Goal: Task Accomplishment & Management: Complete application form

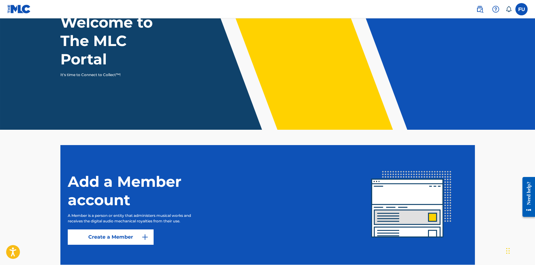
scroll to position [86, 0]
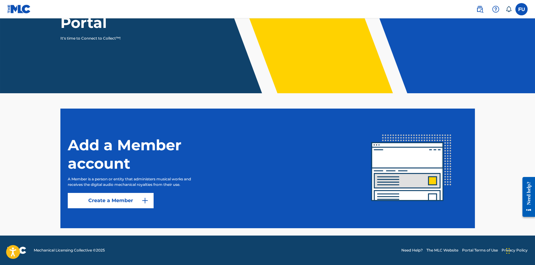
click at [130, 200] on link "Create a Member" at bounding box center [111, 200] width 86 height 15
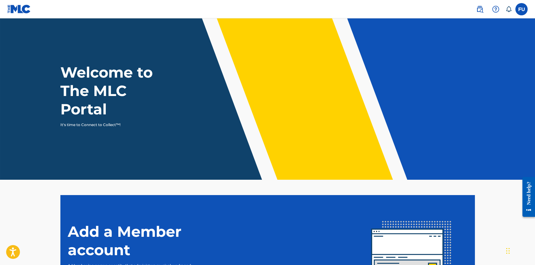
scroll to position [86, 0]
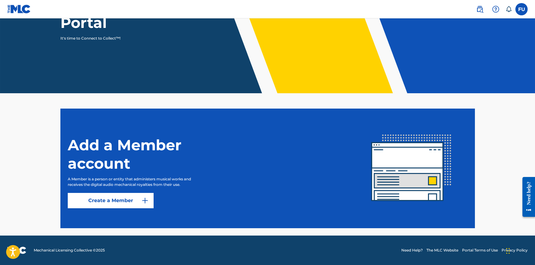
click at [522, 6] on label at bounding box center [521, 9] width 12 height 12
click at [521, 9] on input "FU Felix Javier Ulloa Sanchez julloaofficial@gmail.com Notification Preferences…" at bounding box center [521, 9] width 0 height 0
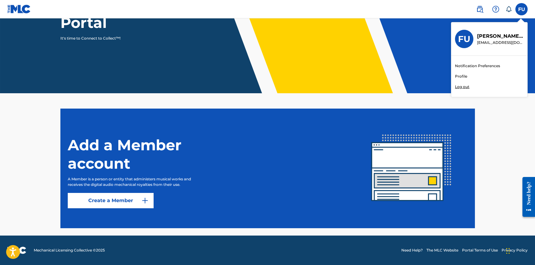
click at [463, 76] on link "Profile" at bounding box center [461, 77] width 12 height 6
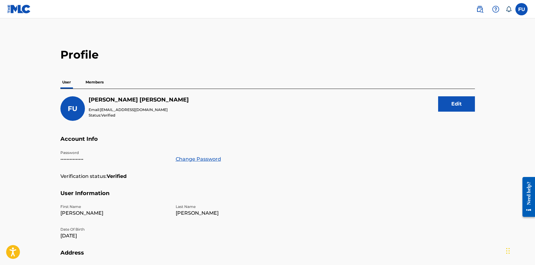
click at [18, 6] on img at bounding box center [19, 9] width 24 height 9
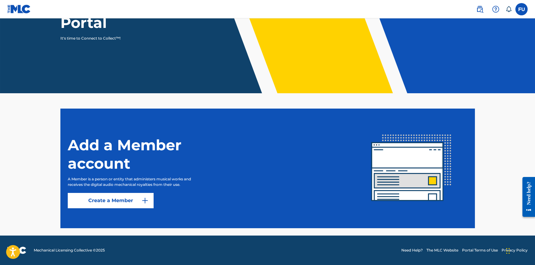
scroll to position [56, 0]
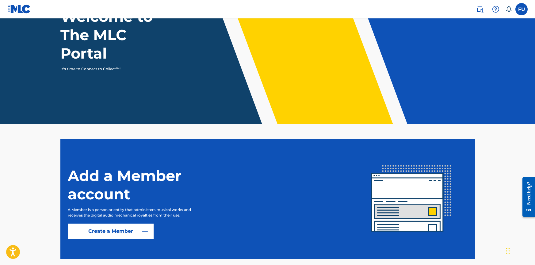
click at [109, 231] on link "Create a Member" at bounding box center [111, 230] width 86 height 15
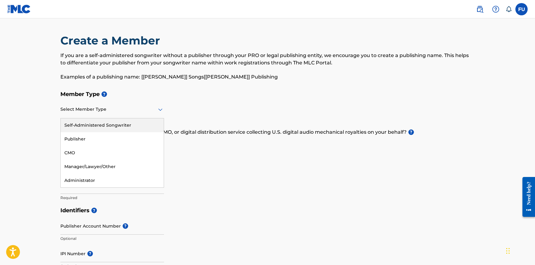
click at [124, 109] on div at bounding box center [112, 109] width 104 height 8
click at [117, 128] on div "Self-Administered Songwriter" at bounding box center [112, 125] width 103 height 14
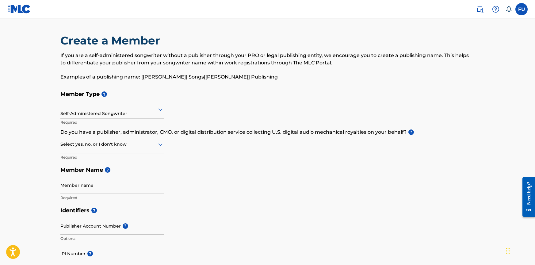
click at [121, 145] on div at bounding box center [112, 144] width 104 height 8
click at [81, 177] on div "No" at bounding box center [112, 174] width 103 height 14
click at [116, 181] on input "Member name" at bounding box center [112, 184] width 104 height 17
type input "Felix Javier Ulloa Sanchez"
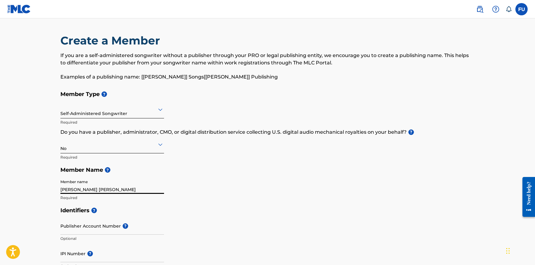
type input "01066382846"
type input "San [PERSON_NAME] C/ Principal Este , # 2 Res. Brisa Oriental 2"
type input "Ceo"
type input "Santo [PERSON_NAME] Este"
type input "[GEOGRAPHIC_DATA][PERSON_NAME]"
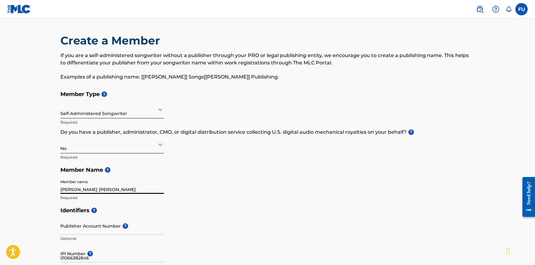
type input "11802"
type input "7134289"
type input "[EMAIL_ADDRESS][DOMAIN_NAME]"
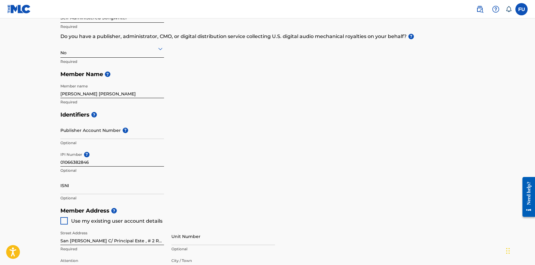
scroll to position [136, 0]
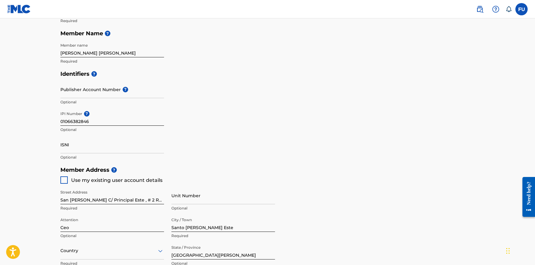
drag, startPoint x: 207, startPoint y: 137, endPoint x: 202, endPoint y: 164, distance: 27.1
click at [64, 181] on div at bounding box center [63, 179] width 7 height 7
click at [96, 122] on input "01066382846" at bounding box center [112, 116] width 104 height 17
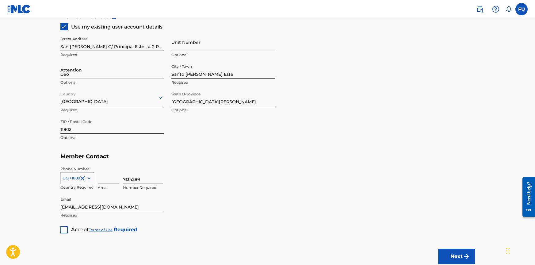
scroll to position [319, 0]
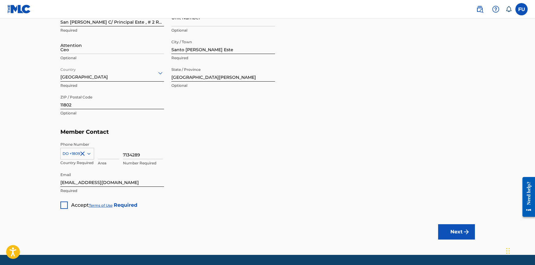
drag, startPoint x: 224, startPoint y: 83, endPoint x: 221, endPoint y: 108, distance: 25.0
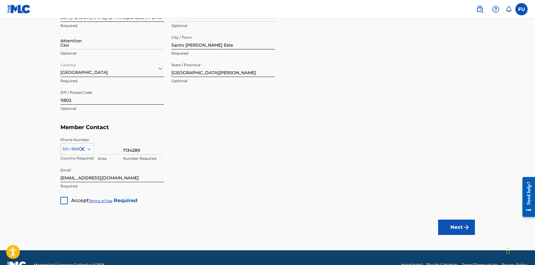
click at [65, 201] on div at bounding box center [63, 200] width 7 height 7
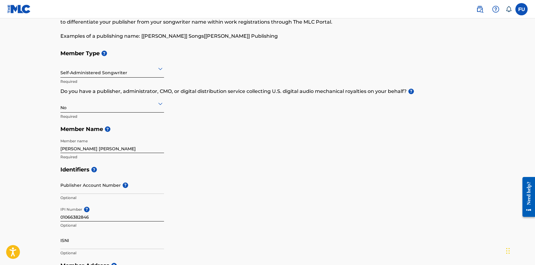
scroll to position [0, 0]
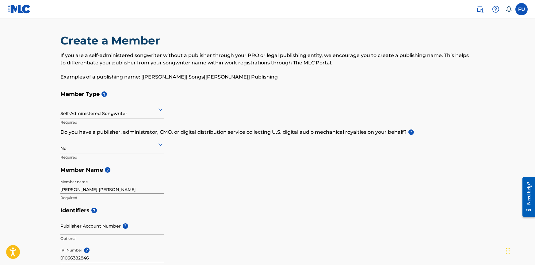
drag, startPoint x: 256, startPoint y: 229, endPoint x: 251, endPoint y: 188, distance: 41.4
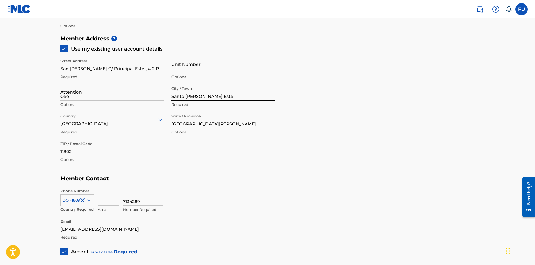
drag, startPoint x: 296, startPoint y: 187, endPoint x: 299, endPoint y: 200, distance: 13.9
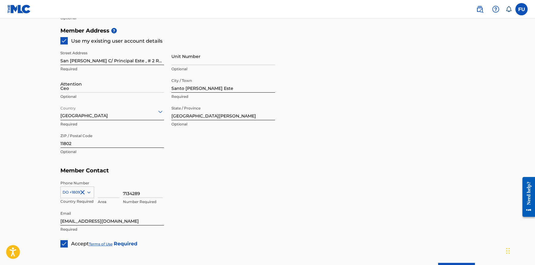
scroll to position [334, 0]
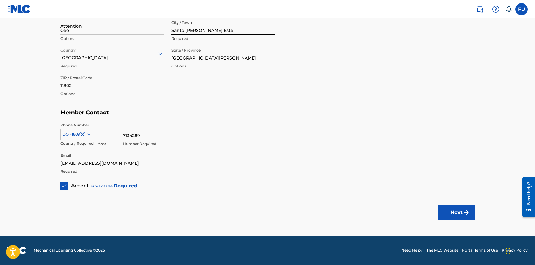
drag, startPoint x: 314, startPoint y: 159, endPoint x: 313, endPoint y: 199, distance: 40.5
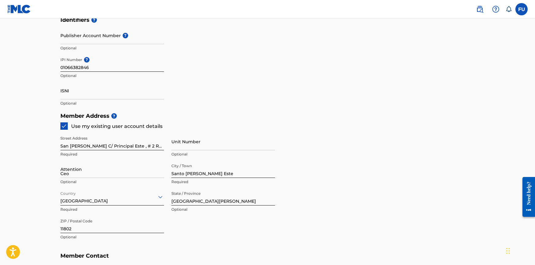
scroll to position [307, 0]
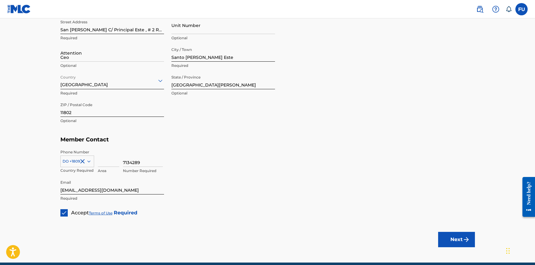
click at [456, 239] on button "Next" at bounding box center [456, 239] width 37 height 15
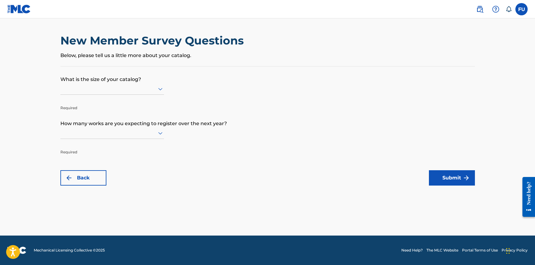
click at [131, 86] on div at bounding box center [112, 89] width 104 height 8
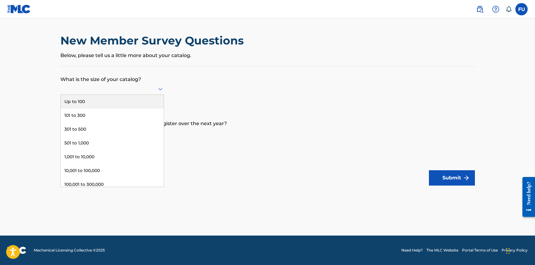
click at [113, 100] on div "Up to 100" at bounding box center [112, 102] width 103 height 14
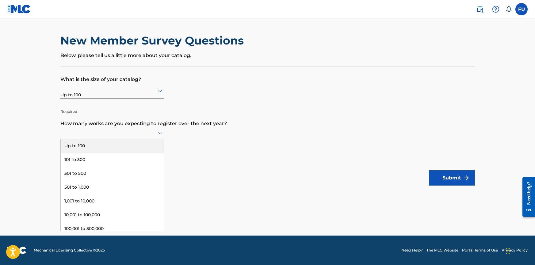
click at [109, 132] on div at bounding box center [112, 133] width 104 height 8
click at [109, 146] on div "Up to 100" at bounding box center [112, 146] width 103 height 14
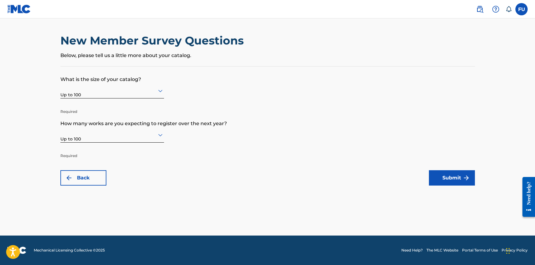
click at [454, 179] on button "Submit" at bounding box center [452, 177] width 46 height 15
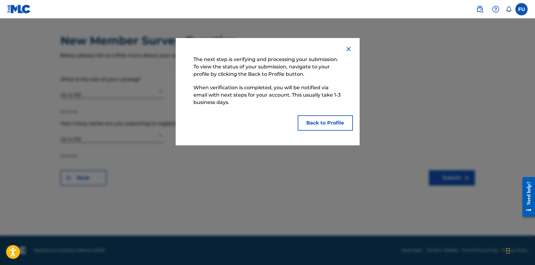
click at [319, 123] on button "Back to Profile" at bounding box center [325, 122] width 55 height 15
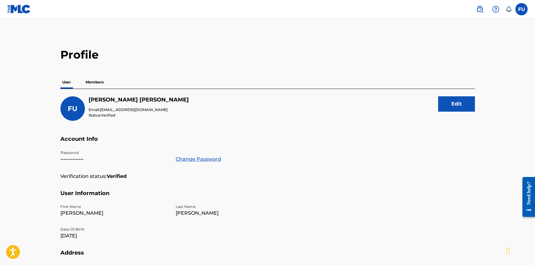
click at [89, 80] on p "Members" at bounding box center [95, 82] width 22 height 13
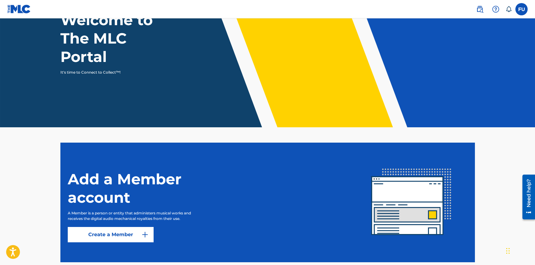
scroll to position [56, 0]
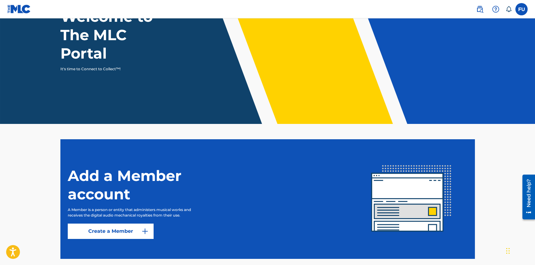
click at [520, 12] on label at bounding box center [521, 9] width 12 height 12
click at [521, 9] on input "[PERSON_NAME] [PERSON_NAME] [EMAIL_ADDRESS][DOMAIN_NAME] Notification Preferenc…" at bounding box center [521, 9] width 0 height 0
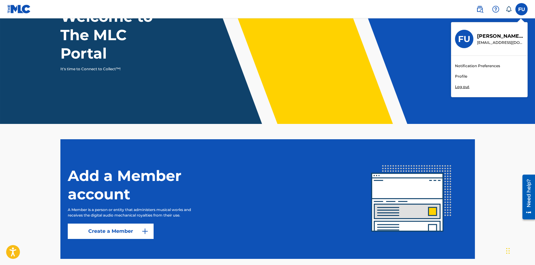
click at [470, 76] on div "Notification Preferences Profile Log out" at bounding box center [489, 76] width 76 height 41
click at [521, 9] on input "FU Felix Javier Ulloa Sanchez julloaofficial@gmail.com Notification Preferences…" at bounding box center [521, 9] width 0 height 0
click at [459, 76] on link "Profile" at bounding box center [461, 77] width 12 height 6
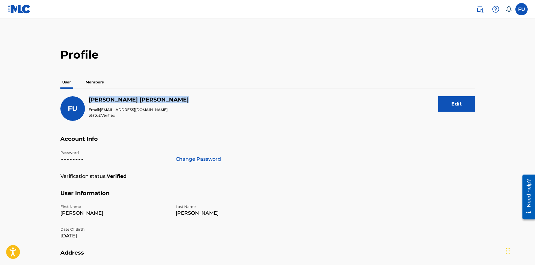
drag, startPoint x: 169, startPoint y: 98, endPoint x: 90, endPoint y: 97, distance: 78.5
click at [90, 97] on div "[PERSON_NAME] [PERSON_NAME] Email: [EMAIL_ADDRESS][DOMAIN_NAME] Status: Verifie…" at bounding box center [267, 115] width 414 height 39
copy h5 "[PERSON_NAME] [PERSON_NAME]"
drag, startPoint x: 155, startPoint y: 109, endPoint x: 101, endPoint y: 109, distance: 54.3
click at [101, 109] on p "Email: julloaofficial@gmail.com" at bounding box center [139, 110] width 100 height 6
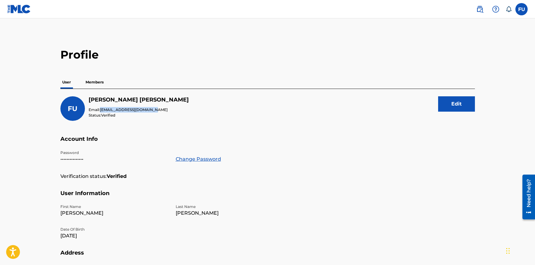
copy span "[EMAIL_ADDRESS][DOMAIN_NAME]"
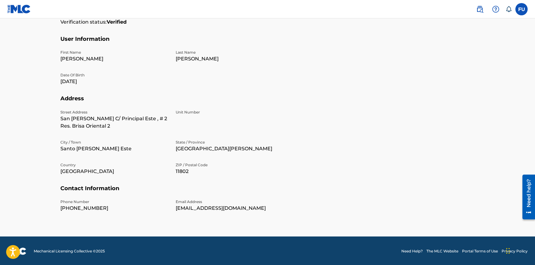
drag, startPoint x: 147, startPoint y: 137, endPoint x: 148, endPoint y: 183, distance: 45.4
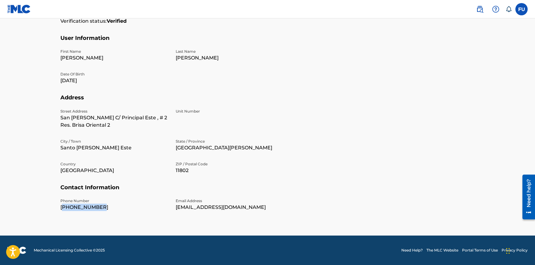
drag, startPoint x: 101, startPoint y: 207, endPoint x: 63, endPoint y: 207, distance: 38.3
click at [63, 207] on p "[PHONE_NUMBER]" at bounding box center [114, 207] width 108 height 7
copy p "1809-7134289"
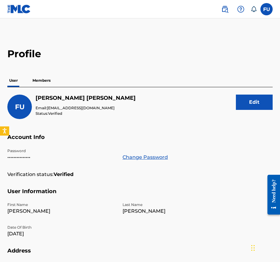
click at [137, 34] on main "Profile User Members [PERSON_NAME] [PERSON_NAME] Email: [EMAIL_ADDRESS][DOMAIN_…" at bounding box center [140, 203] width 280 height 371
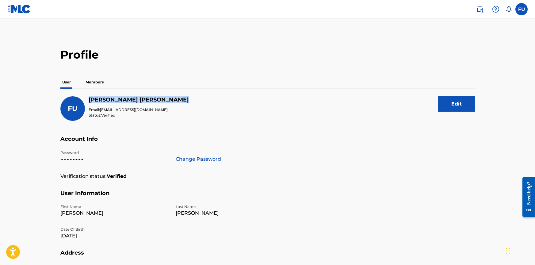
drag, startPoint x: 88, startPoint y: 99, endPoint x: 171, endPoint y: 99, distance: 82.8
click at [171, 99] on div "[PERSON_NAME] [PERSON_NAME] Email: [EMAIL_ADDRESS][DOMAIN_NAME] Status: Verifie…" at bounding box center [267, 115] width 414 height 39
copy h5 "[PERSON_NAME] [PERSON_NAME]"
drag, startPoint x: 101, startPoint y: 110, endPoint x: 165, endPoint y: 109, distance: 64.1
click at [165, 109] on div "[PERSON_NAME] [PERSON_NAME] Email: [EMAIL_ADDRESS][DOMAIN_NAME] Status: Verifie…" at bounding box center [267, 115] width 414 height 39
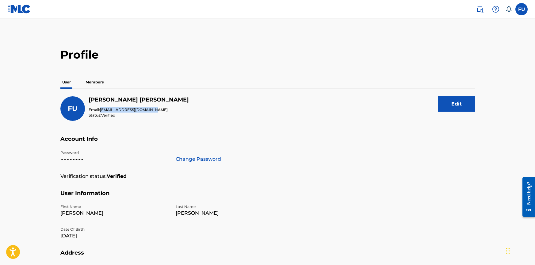
copy span "[EMAIL_ADDRESS][DOMAIN_NAME]"
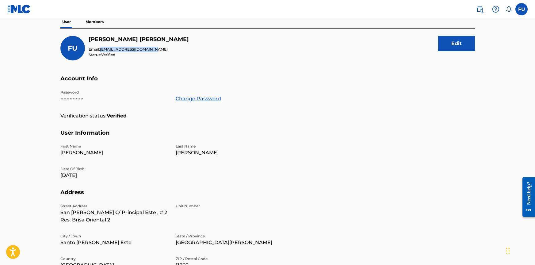
drag, startPoint x: 232, startPoint y: 112, endPoint x: 234, endPoint y: 135, distance: 23.1
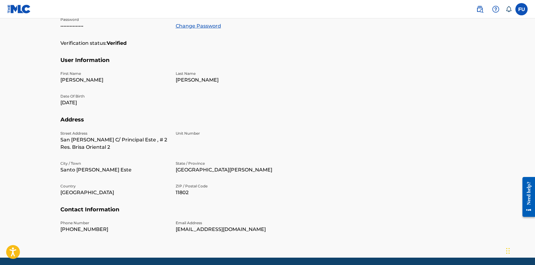
drag, startPoint x: 167, startPoint y: 62, endPoint x: 165, endPoint y: 84, distance: 21.6
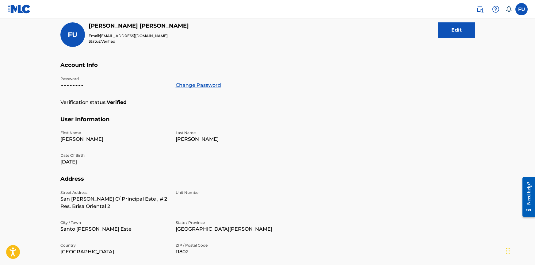
scroll to position [38, 0]
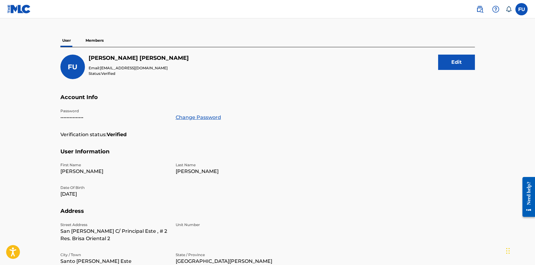
drag, startPoint x: 168, startPoint y: 147, endPoint x: 164, endPoint y: 116, distance: 31.2
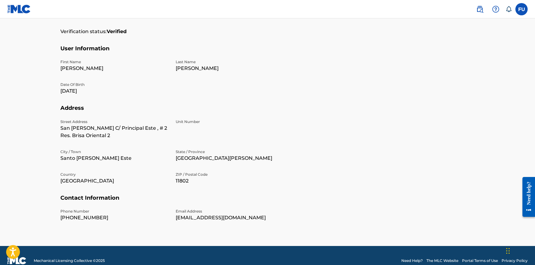
scroll to position [155, 0]
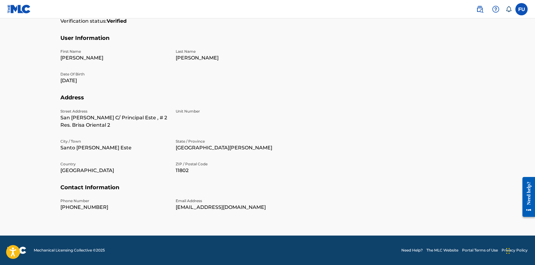
drag, startPoint x: 248, startPoint y: 103, endPoint x: 245, endPoint y: 121, distance: 18.4
drag, startPoint x: 175, startPoint y: 170, endPoint x: 192, endPoint y: 168, distance: 17.3
click at [192, 168] on div "Street Address [GEOGRAPHIC_DATA][PERSON_NAME] , # 2 Res. Brisa Oriental 2 Unit …" at bounding box center [171, 146] width 223 height 75
copy p "11802"
drag, startPoint x: 60, startPoint y: 148, endPoint x: 120, endPoint y: 147, distance: 60.1
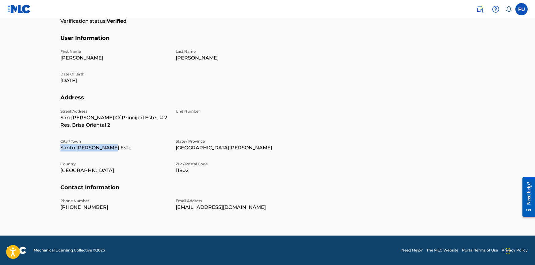
click at [120, 147] on p "Santo [PERSON_NAME] Este" at bounding box center [114, 147] width 108 height 7
copy p "Santo [PERSON_NAME] Este"
